Goal: Transaction & Acquisition: Purchase product/service

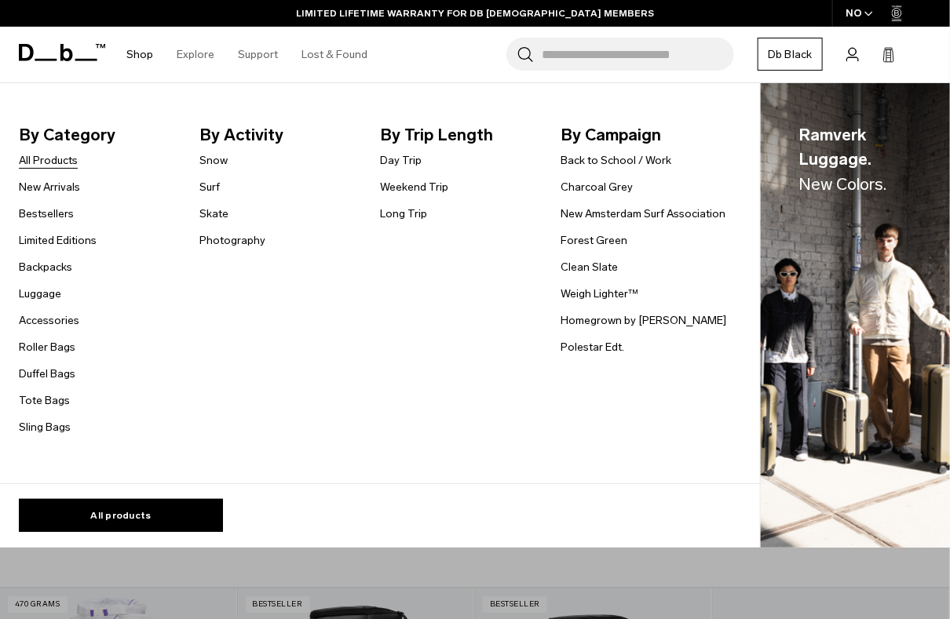
click at [66, 158] on link "All Products" at bounding box center [48, 160] width 59 height 16
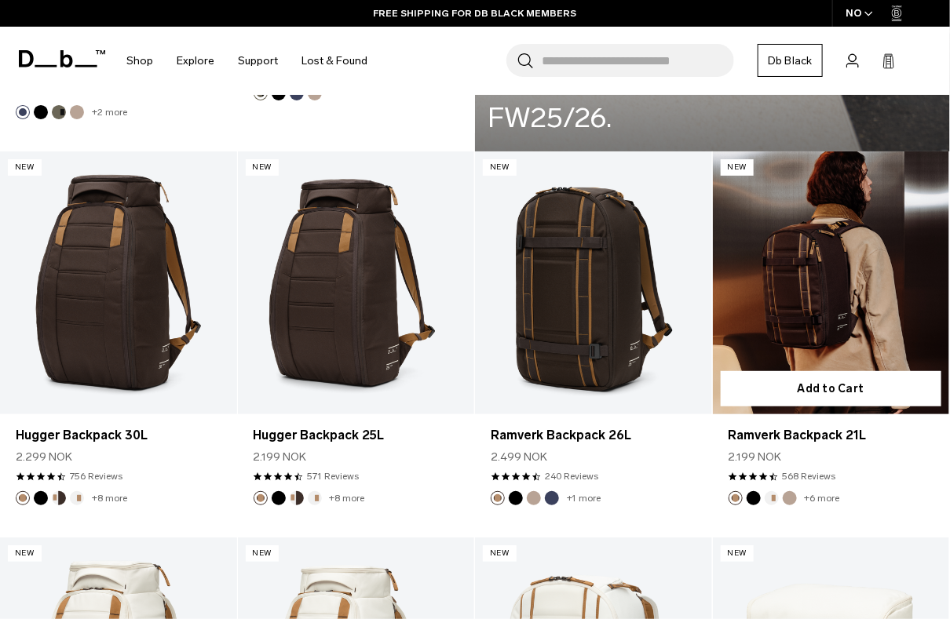
scroll to position [2198, 0]
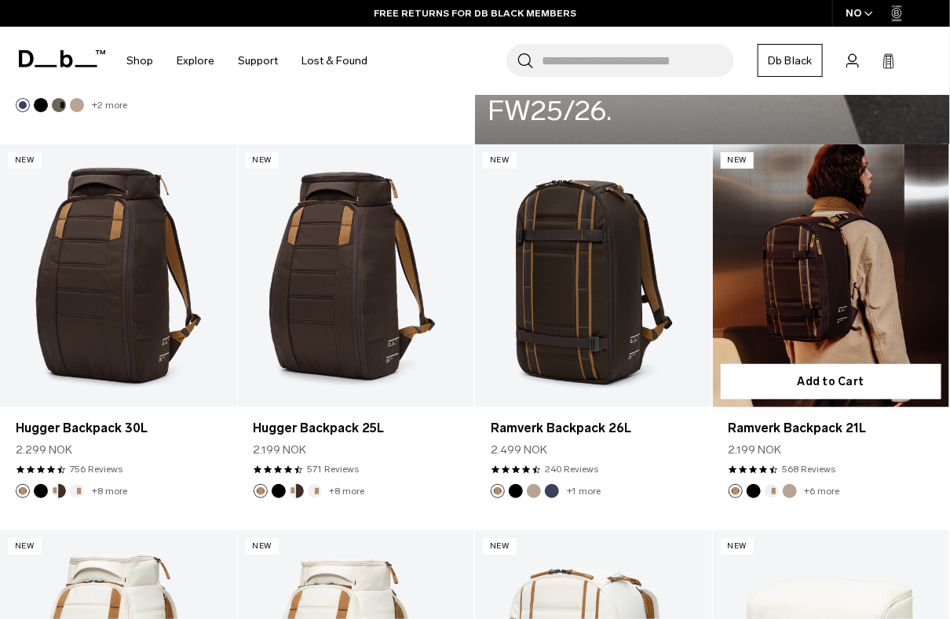
click at [845, 340] on link "Ramverk Backpack 21L" at bounding box center [831, 275] width 237 height 263
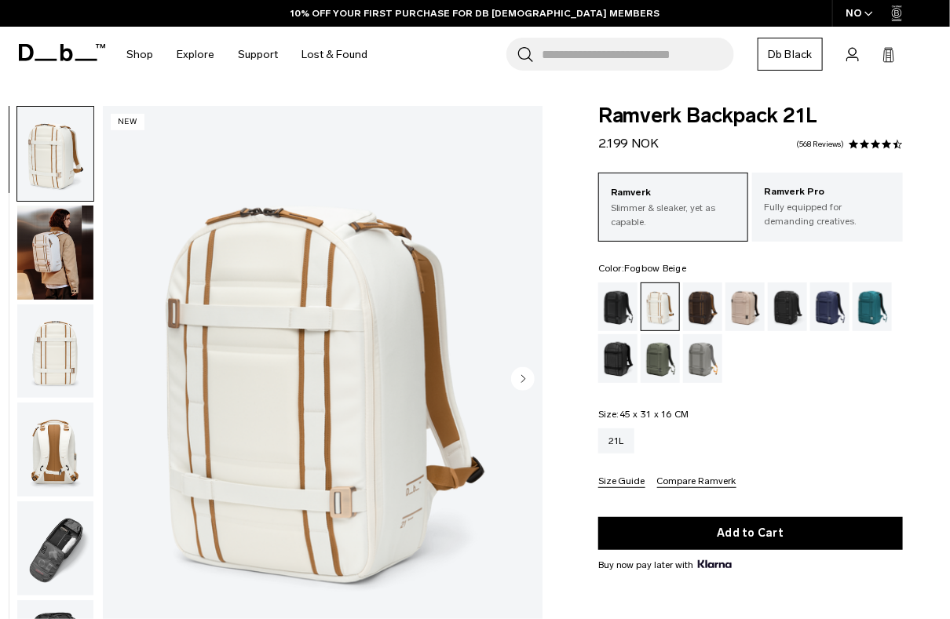
click at [742, 302] on div "Fogbow Beige" at bounding box center [745, 307] width 40 height 49
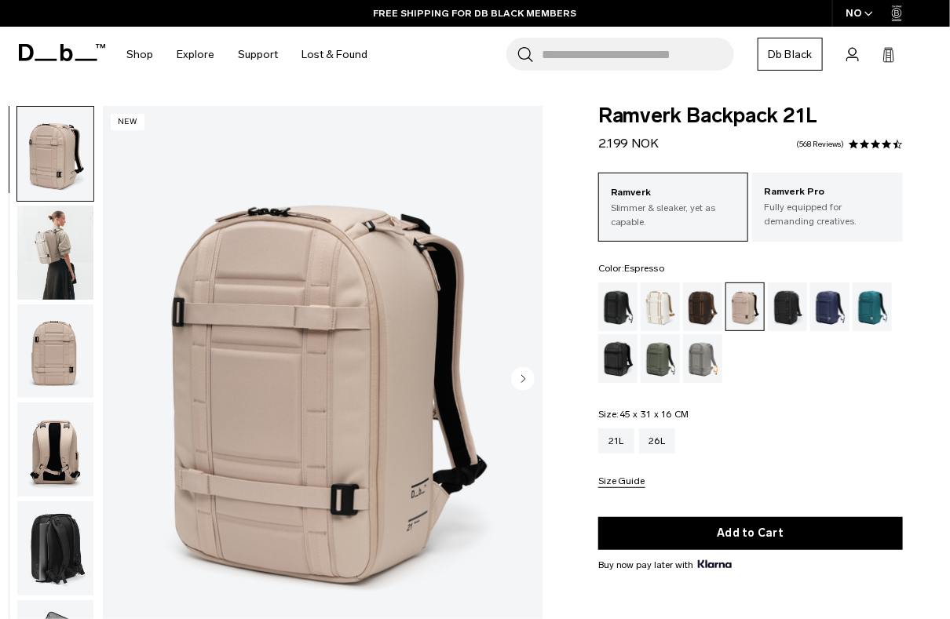
click at [702, 316] on div "Espresso" at bounding box center [703, 307] width 40 height 49
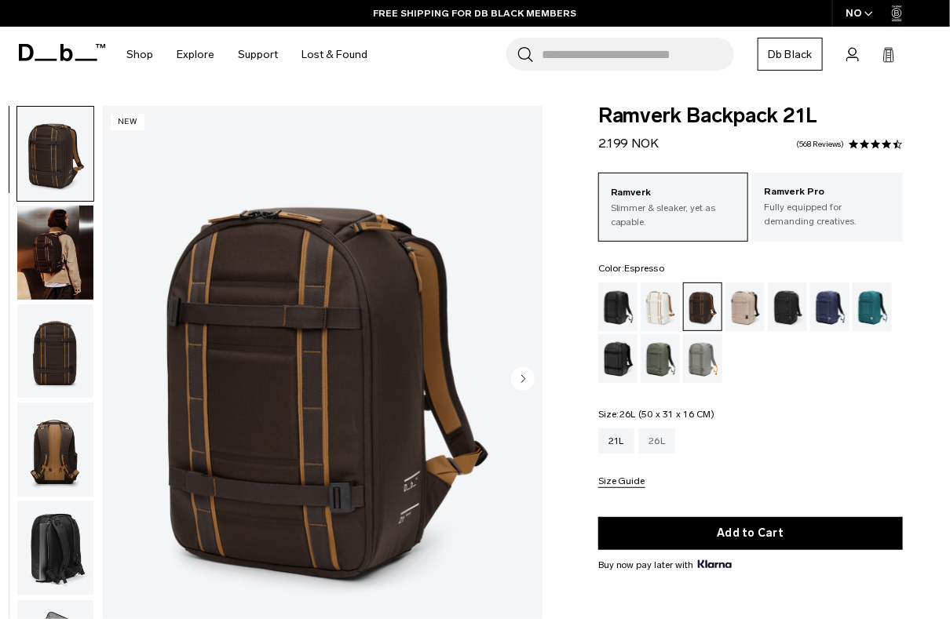
click at [657, 442] on div "26L" at bounding box center [657, 441] width 37 height 25
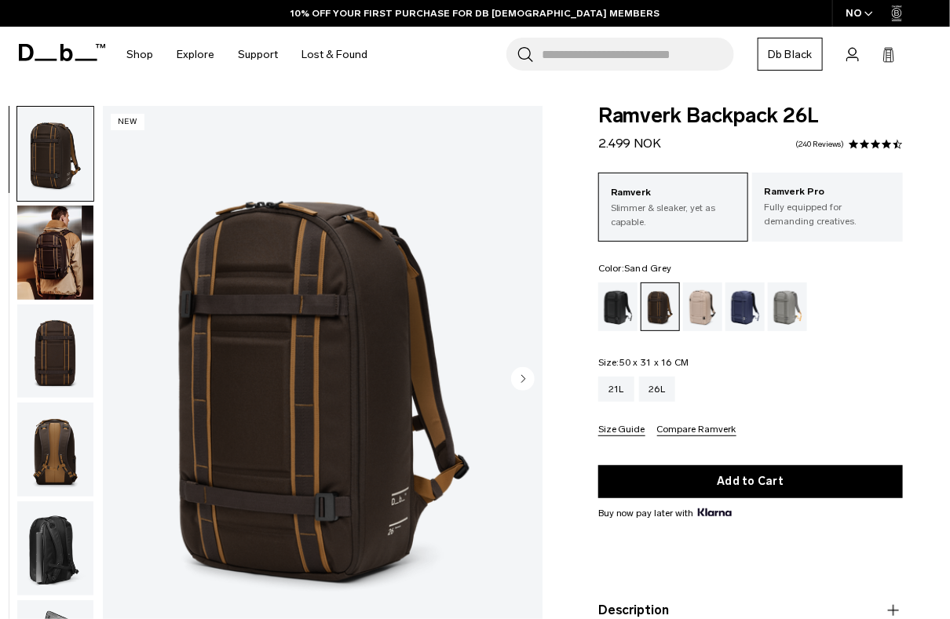
click at [789, 309] on div "Sand Grey" at bounding box center [788, 307] width 40 height 49
click at [815, 196] on p "Ramverk Pro" at bounding box center [827, 192] width 127 height 16
